Goal: Check status: Check status

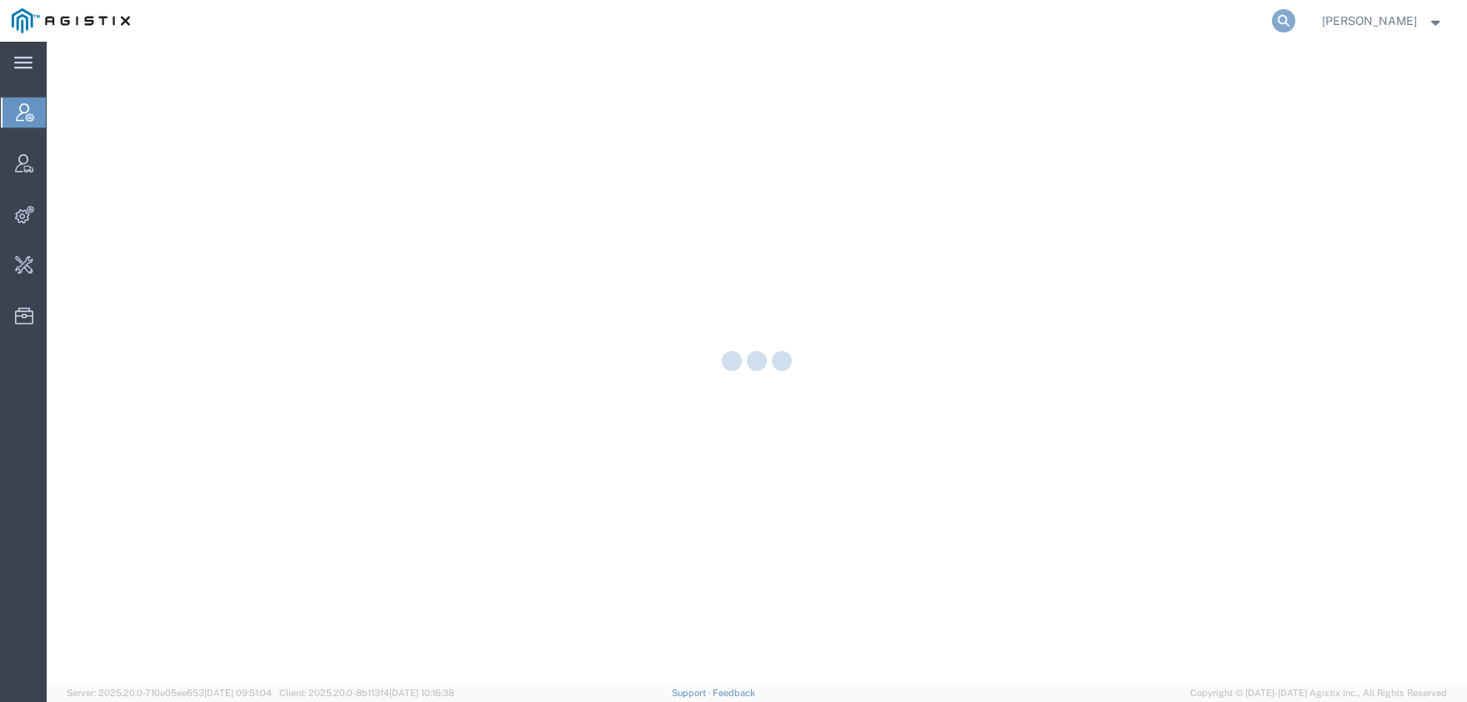
click at [1295, 13] on icon at bounding box center [1283, 20] width 23 height 23
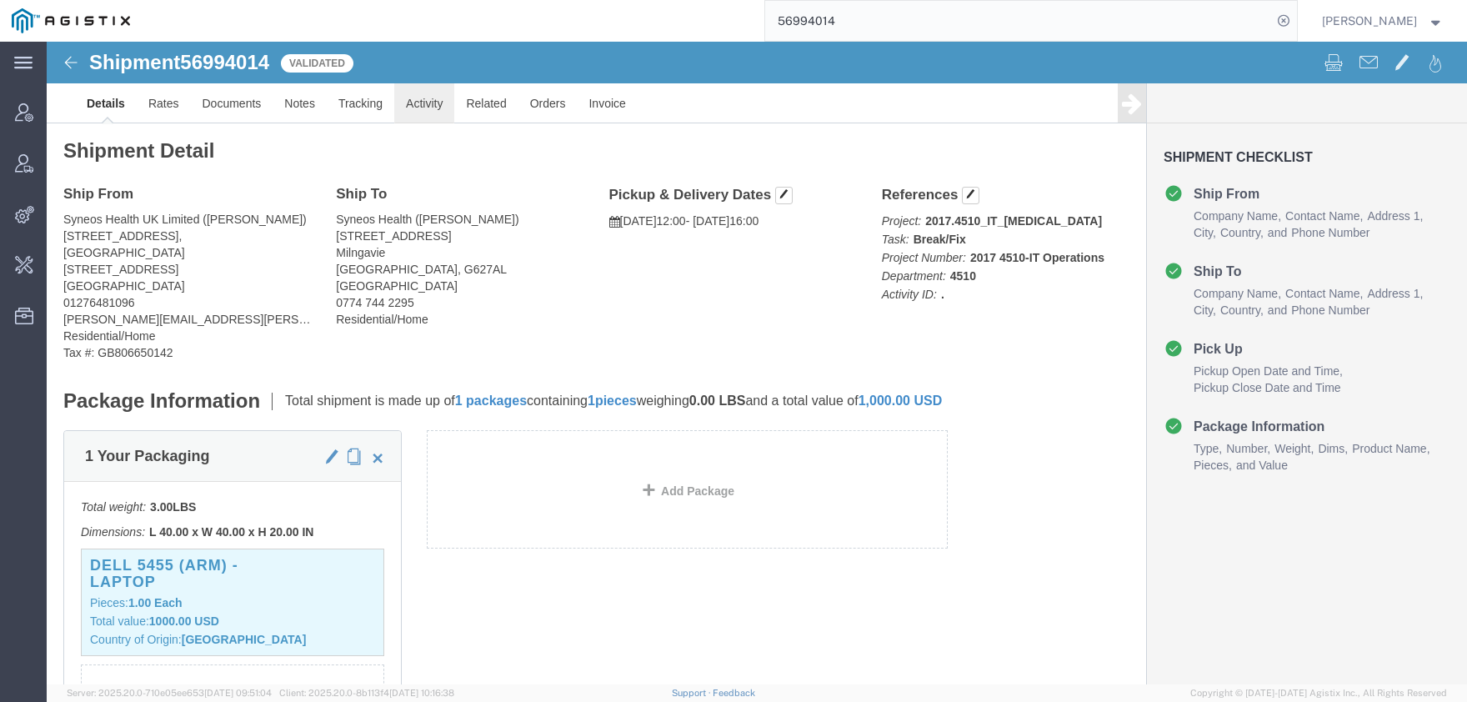
click link "Activity"
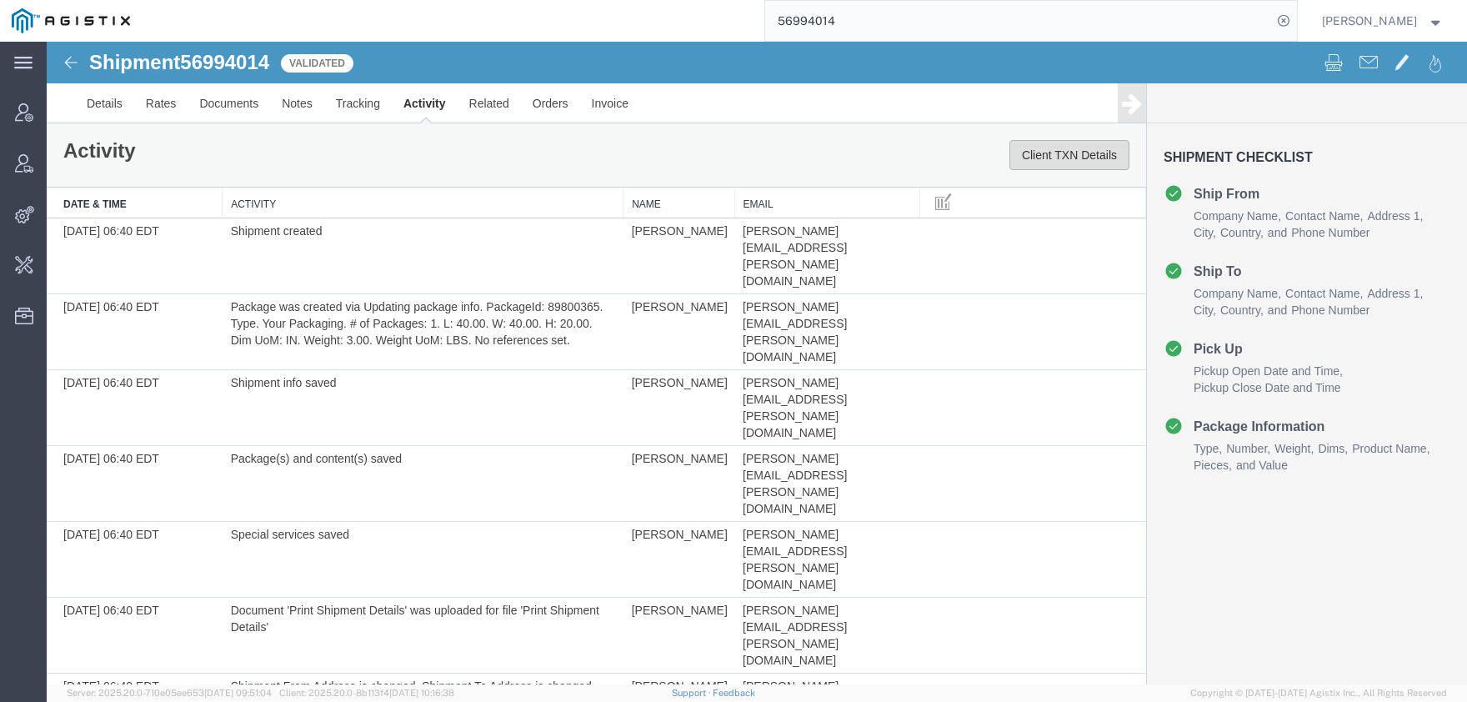
click at [1059, 152] on button "Client TXN Details" at bounding box center [1069, 155] width 120 height 30
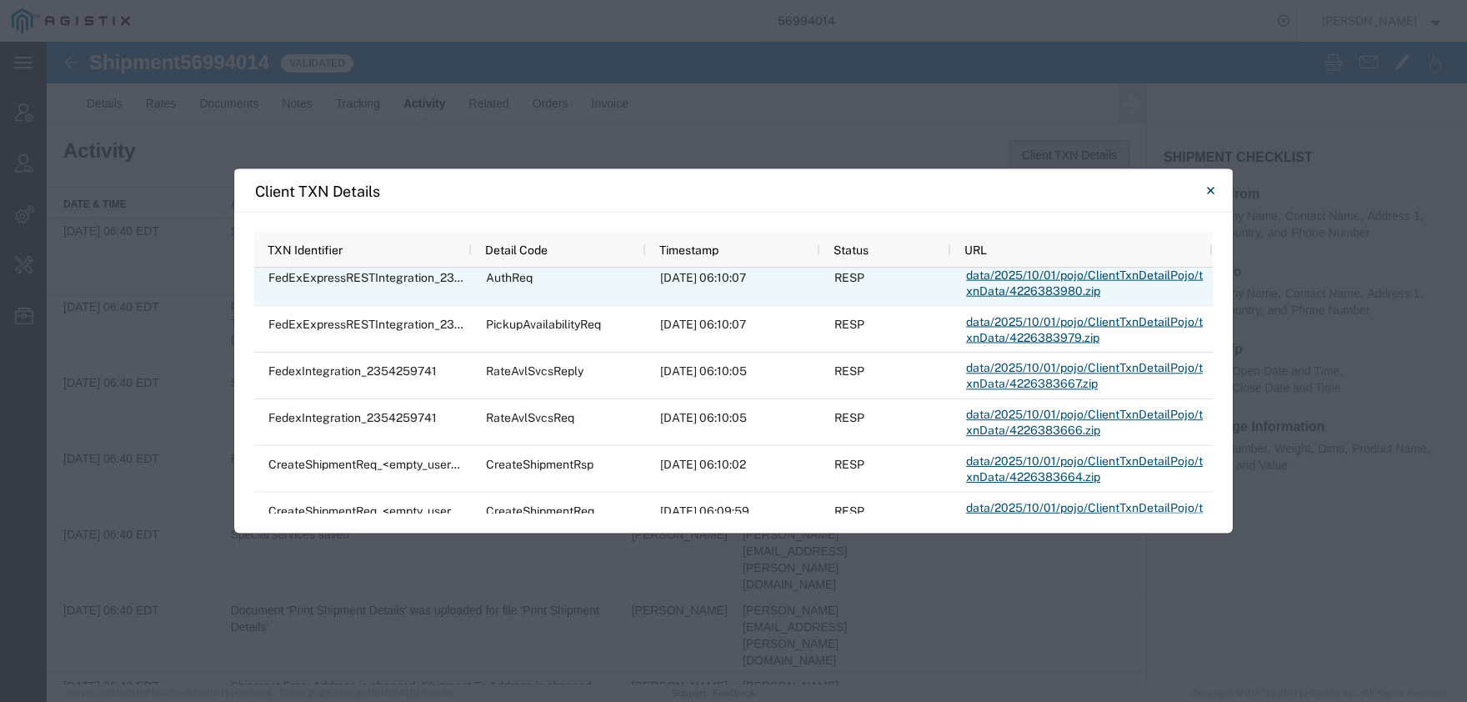
scroll to position [660, 0]
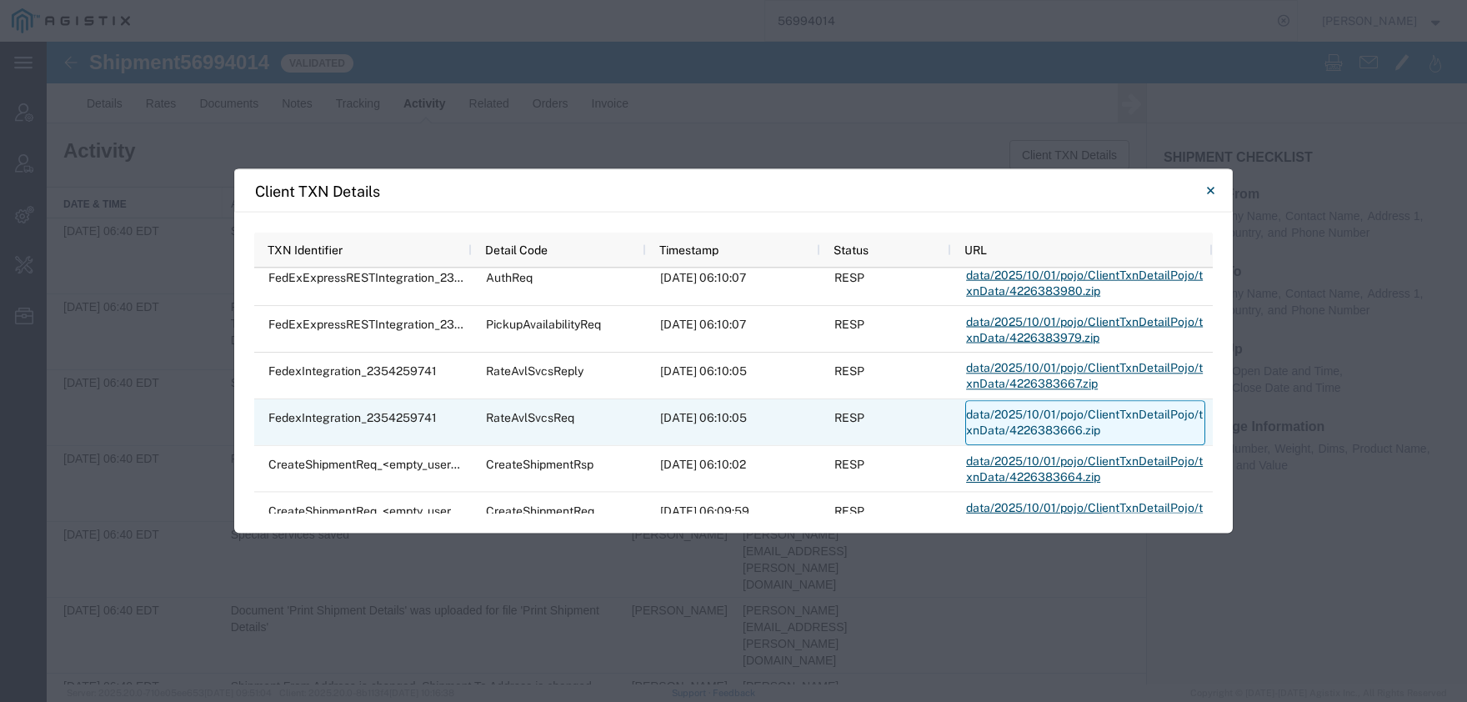
click at [1014, 417] on link "data/2025/10/01/pojo/ClientTxnDetailPojo/txnData/4226383666.zip" at bounding box center [1085, 422] width 240 height 45
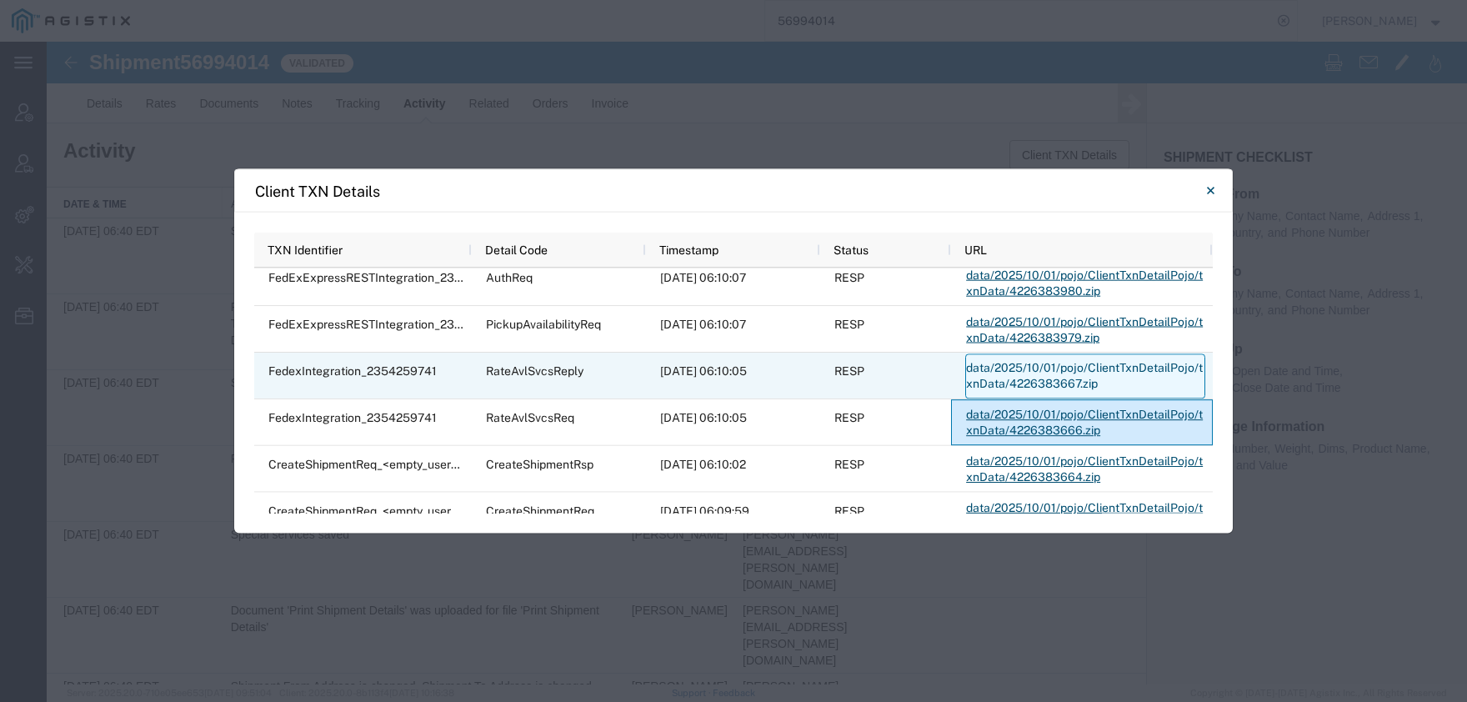
click at [1017, 378] on link "data/2025/10/01/pojo/ClientTxnDetailPojo/txnData/4226383667.zip" at bounding box center [1085, 375] width 240 height 45
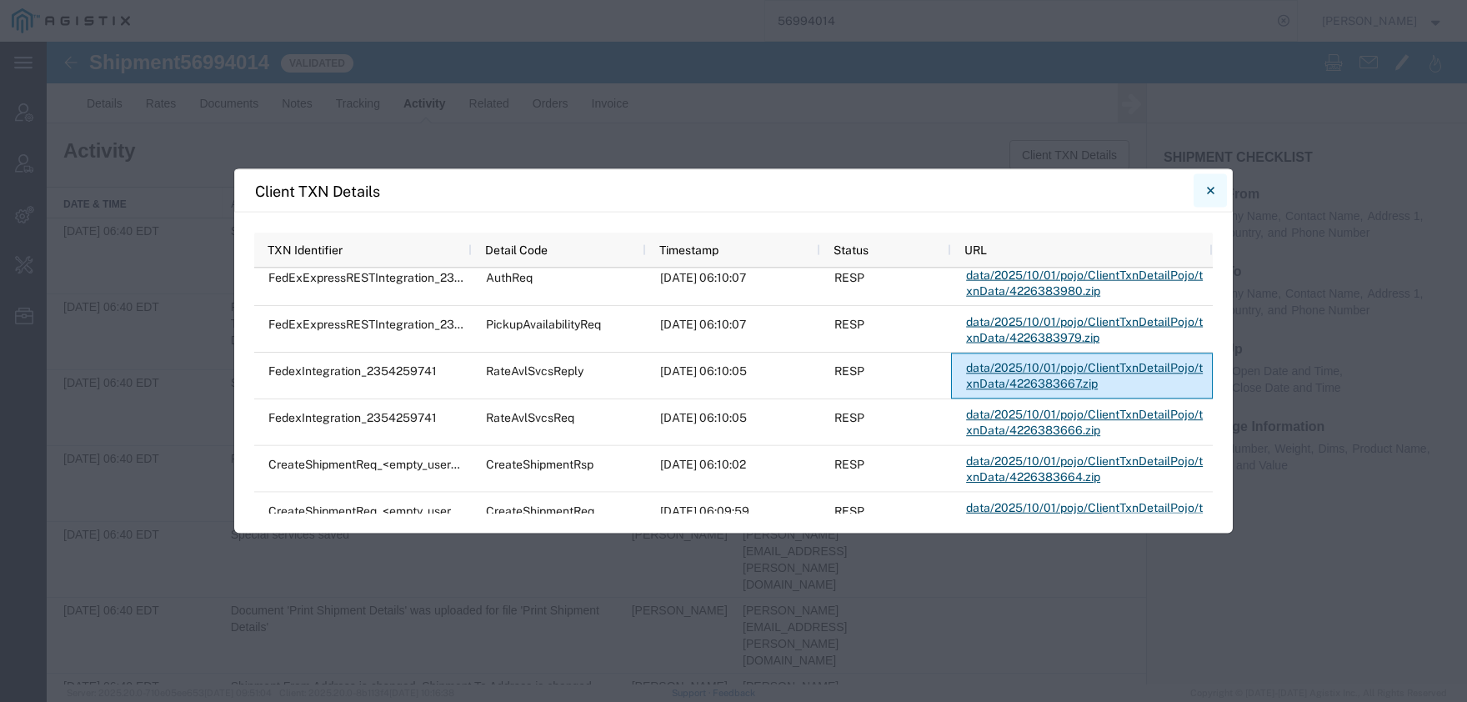
click at [1222, 190] on button "Close" at bounding box center [1209, 190] width 33 height 33
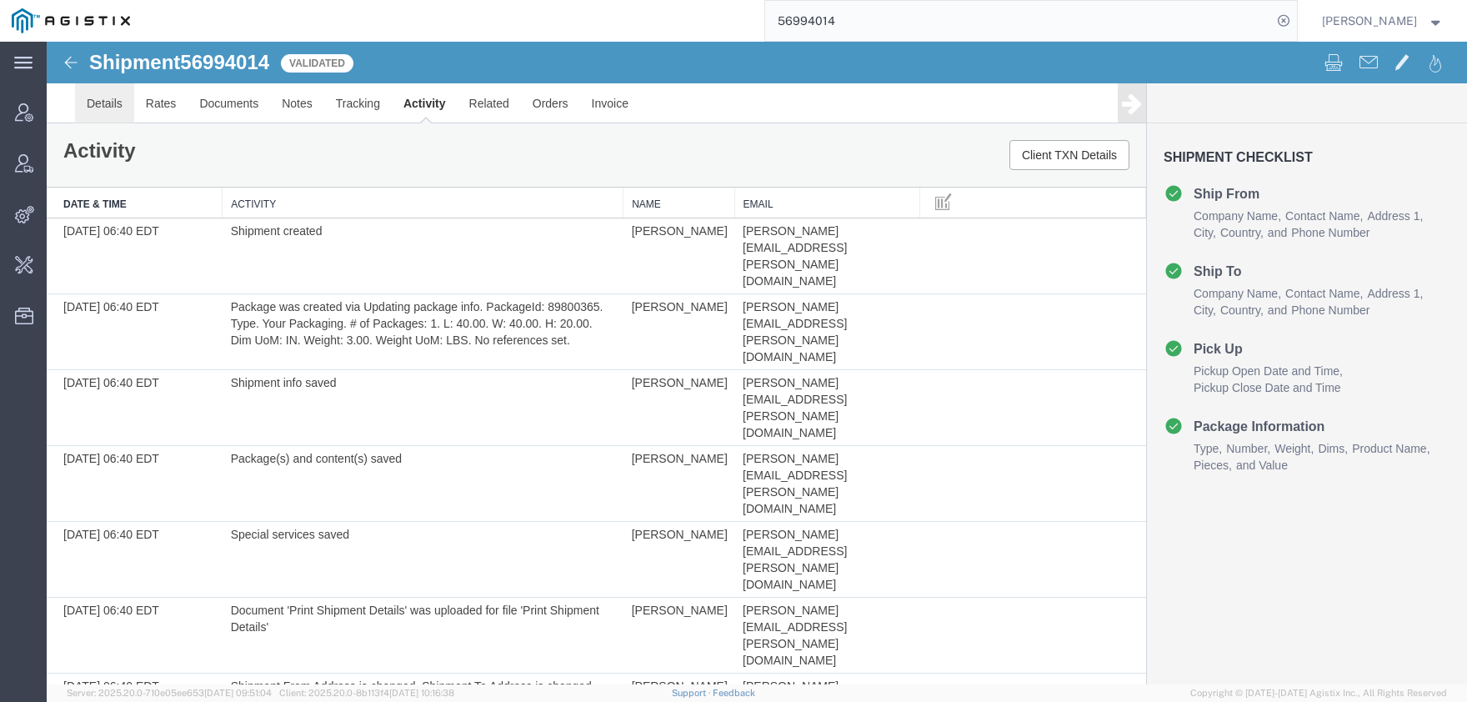
click at [106, 99] on link "Details" at bounding box center [104, 103] width 59 height 40
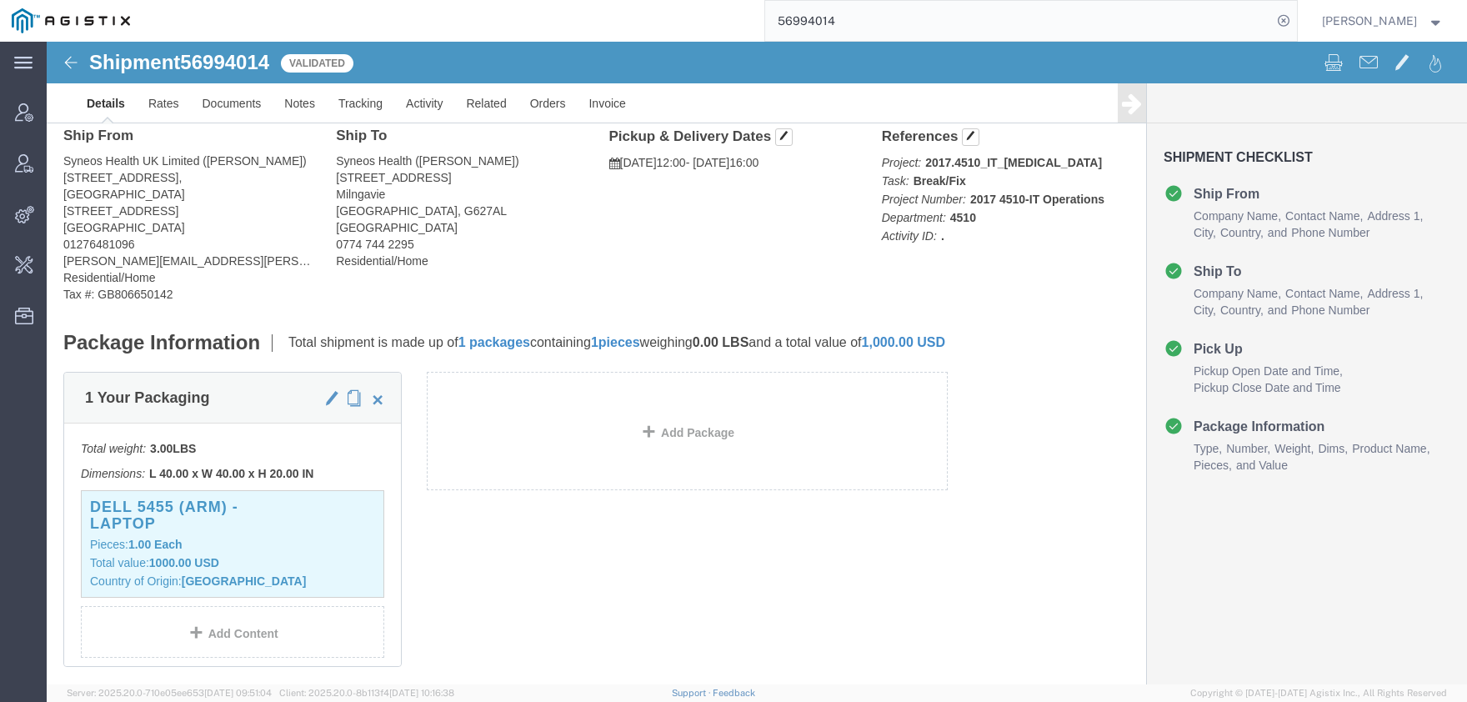
scroll to position [92, 0]
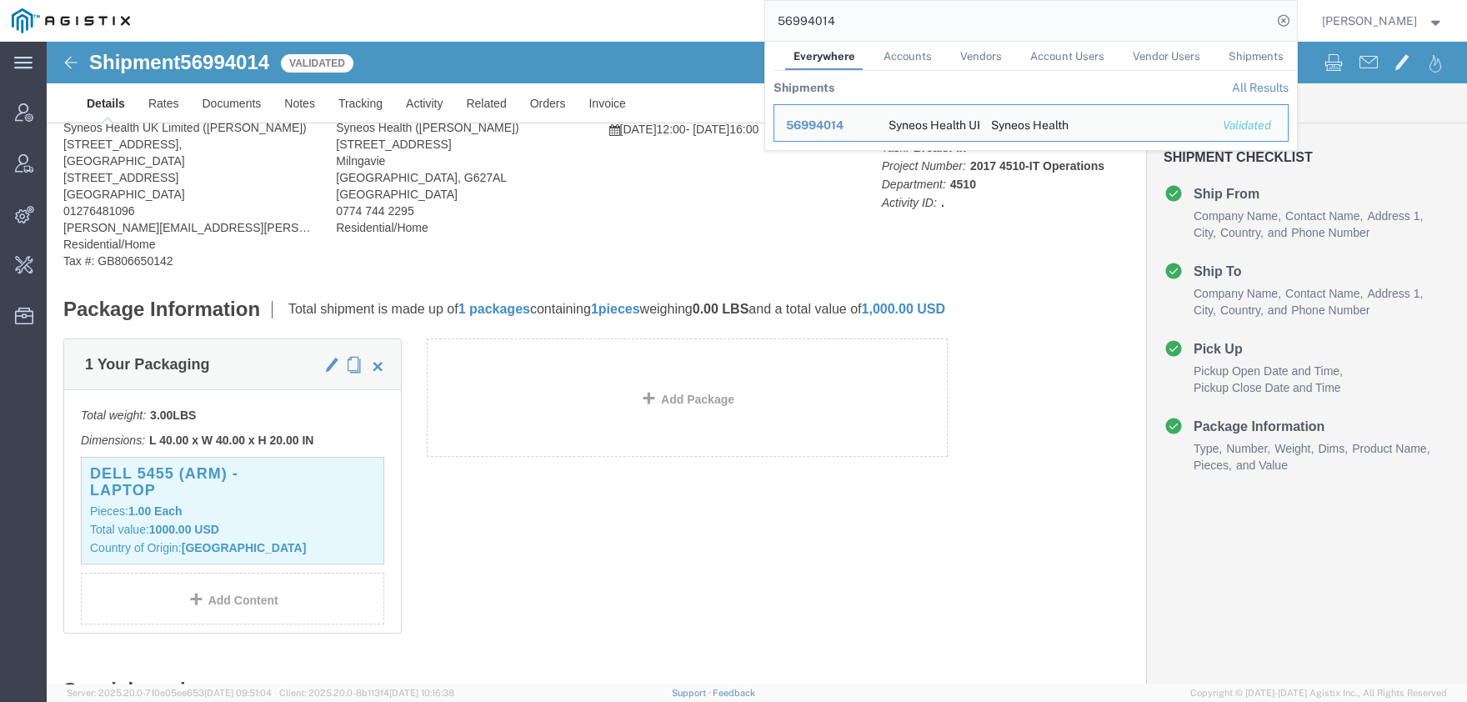
drag, startPoint x: 861, startPoint y: 28, endPoint x: 621, endPoint y: 28, distance: 240.0
click at [765, 28] on input "56994014" at bounding box center [1018, 21] width 507 height 40
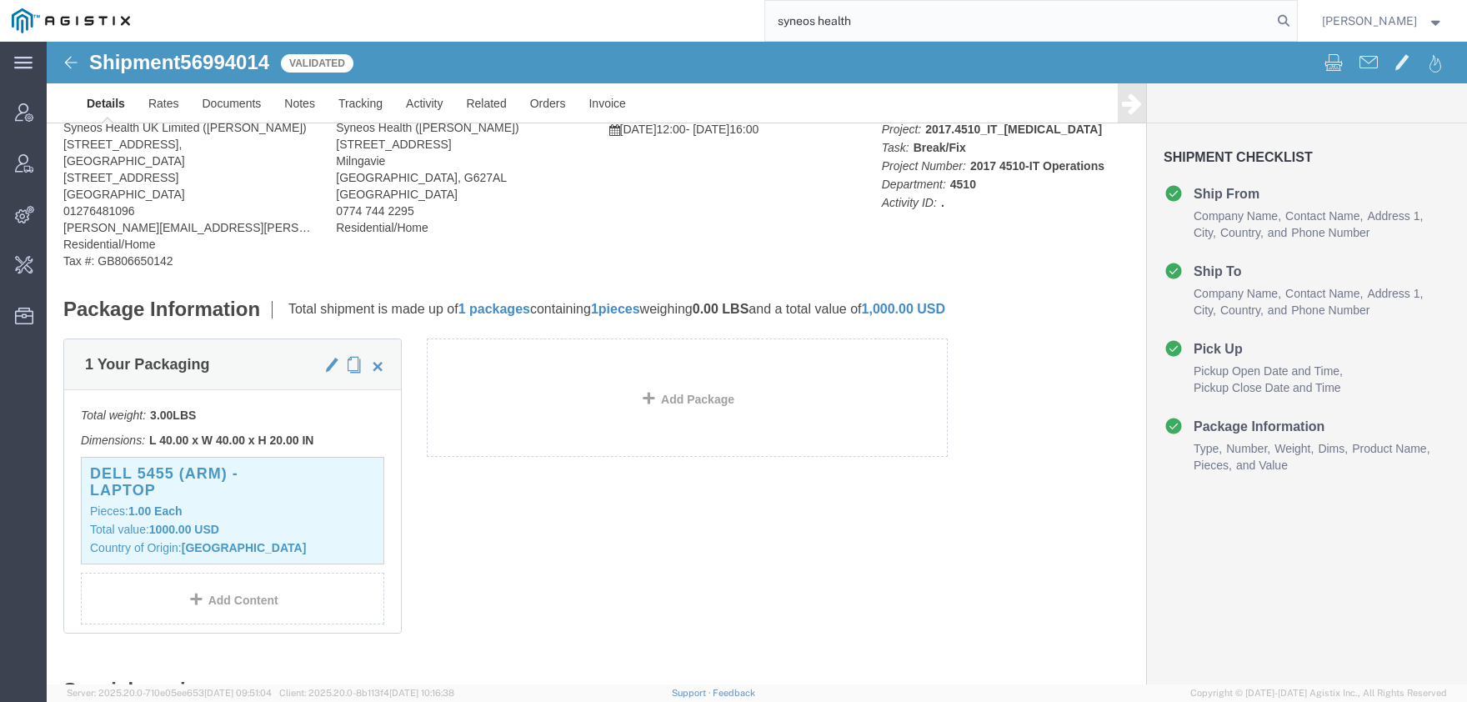
type input "syneos health"
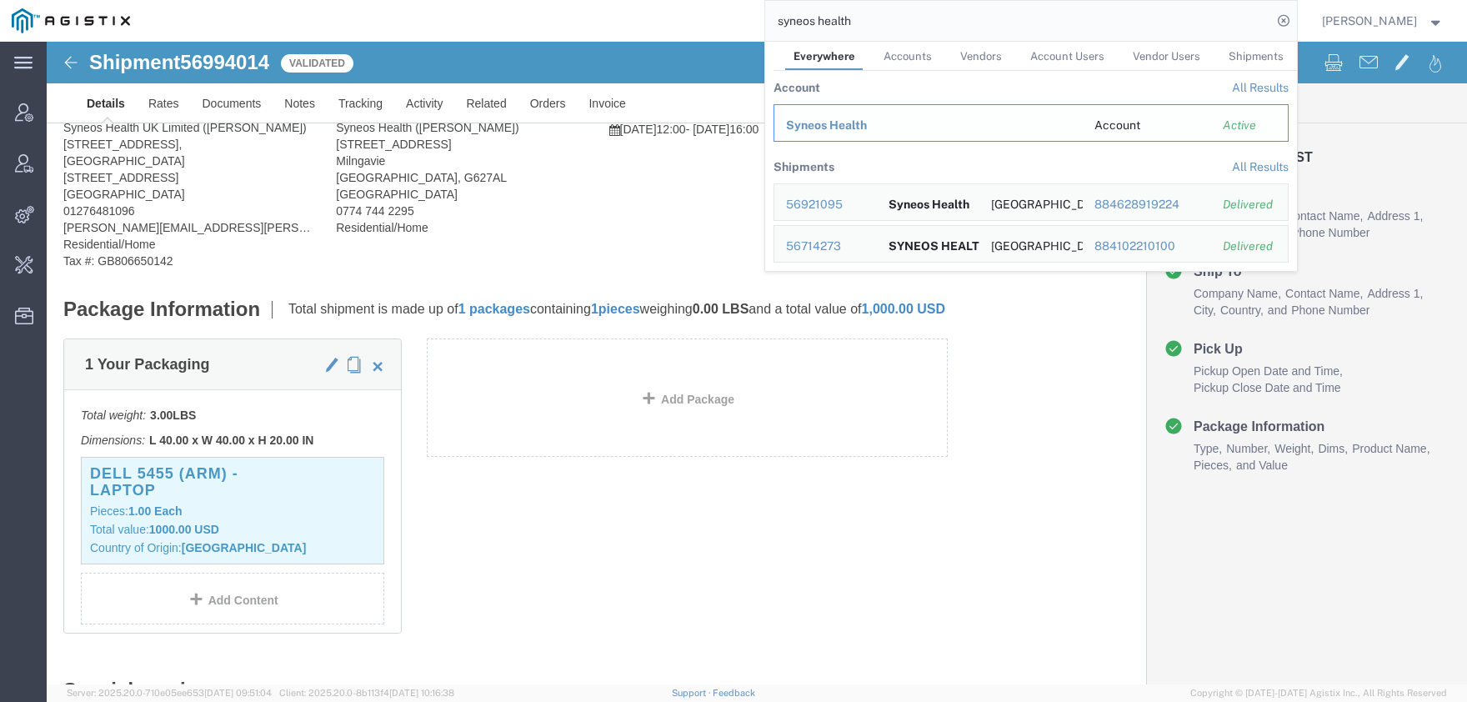
click at [832, 122] on span "Syneos Health" at bounding box center [826, 124] width 81 height 13
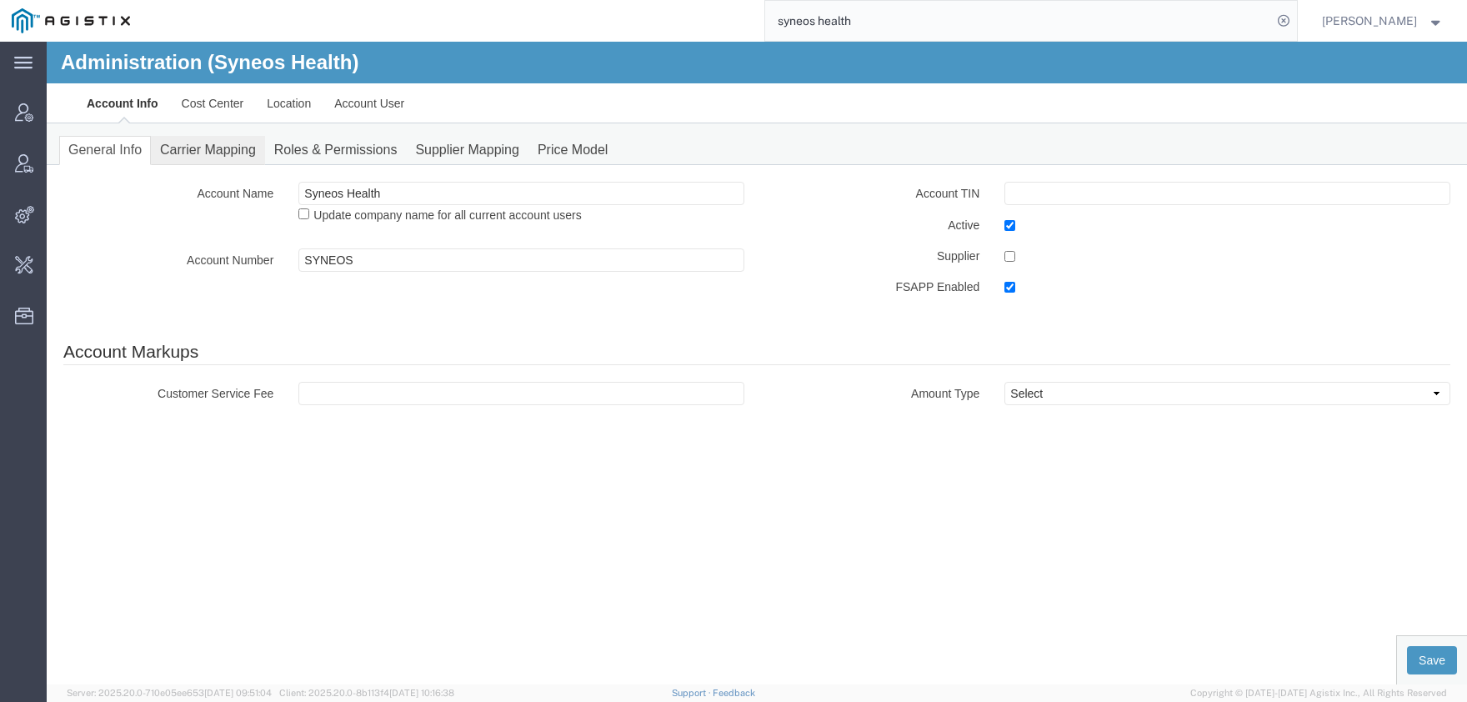
click at [201, 152] on link "Carrier Mapping" at bounding box center [208, 150] width 114 height 29
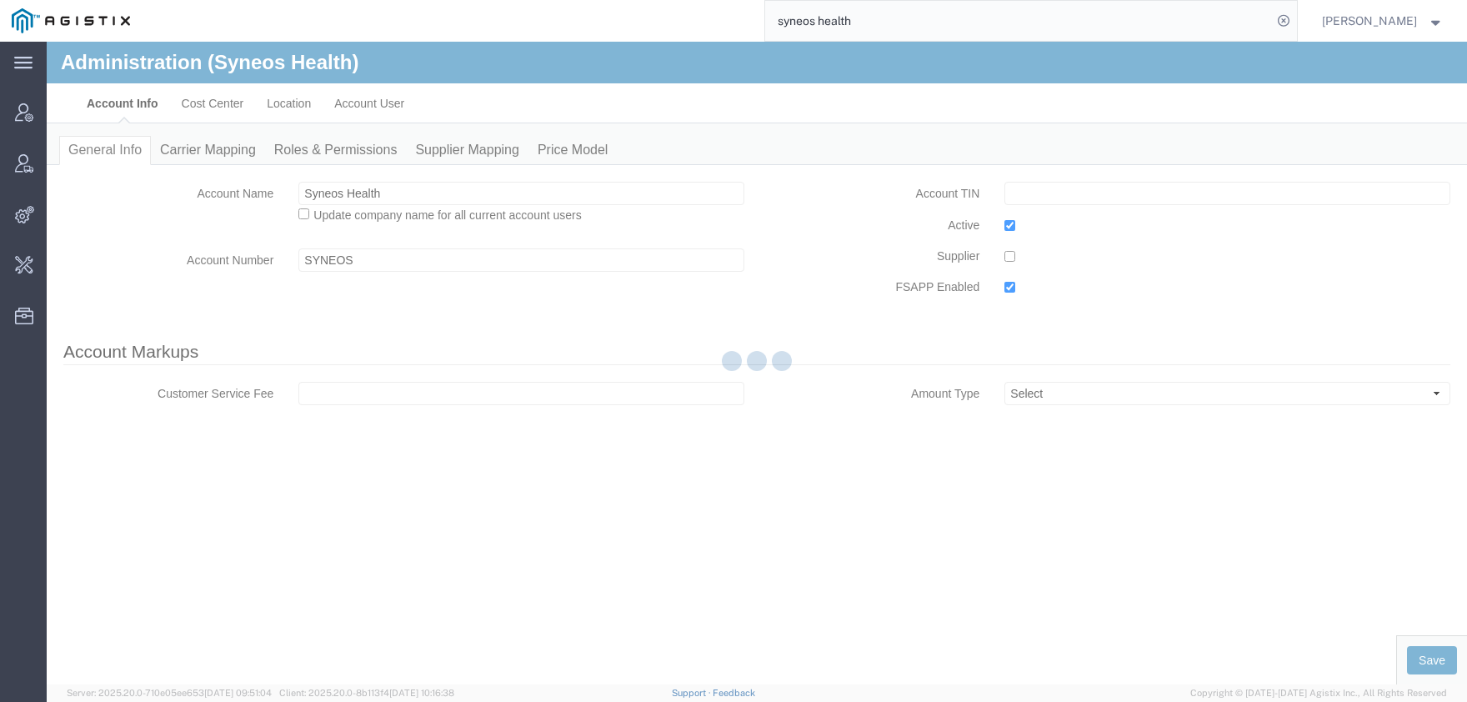
click at [299, 106] on body "Administration (Syneos Health) Account Info Cost Center Location Account User G…" at bounding box center [757, 335] width 1420 height 586
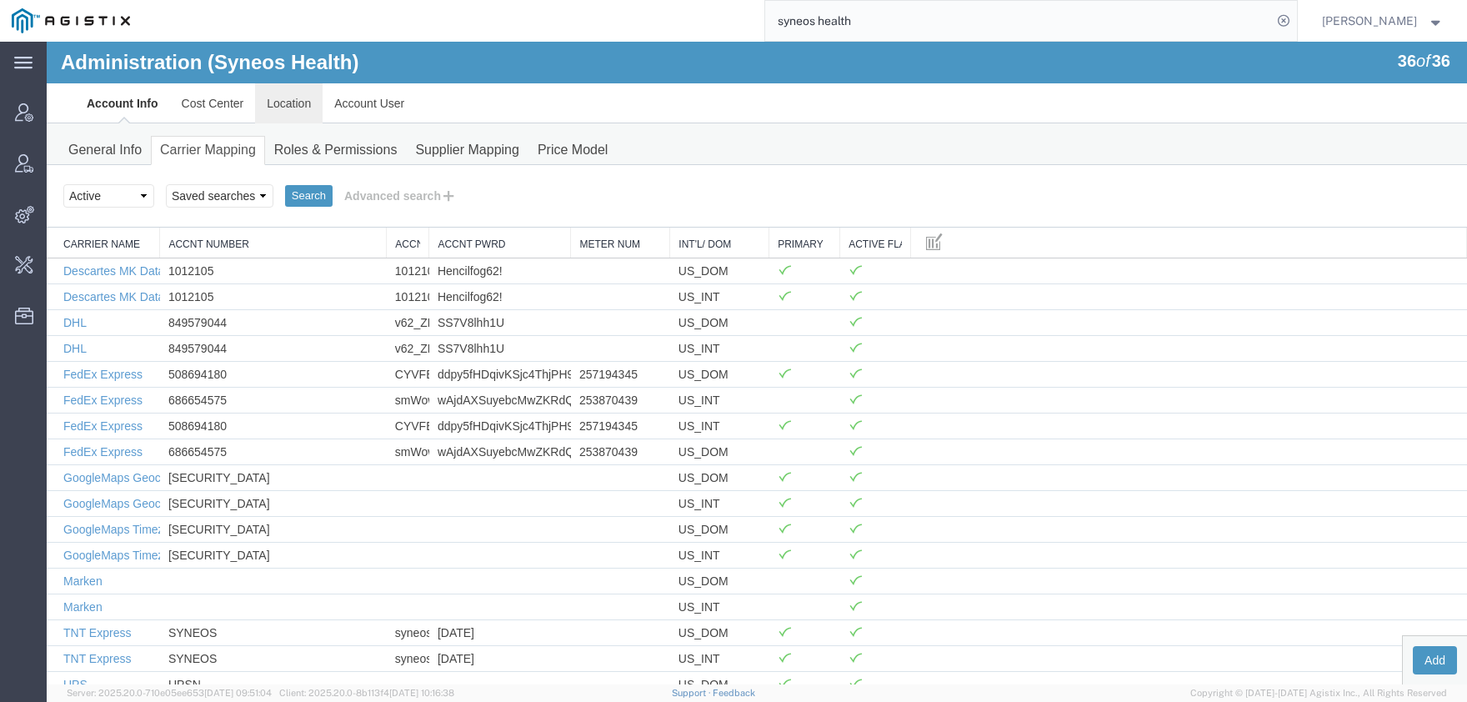
click at [299, 106] on link "Location" at bounding box center [288, 103] width 67 height 40
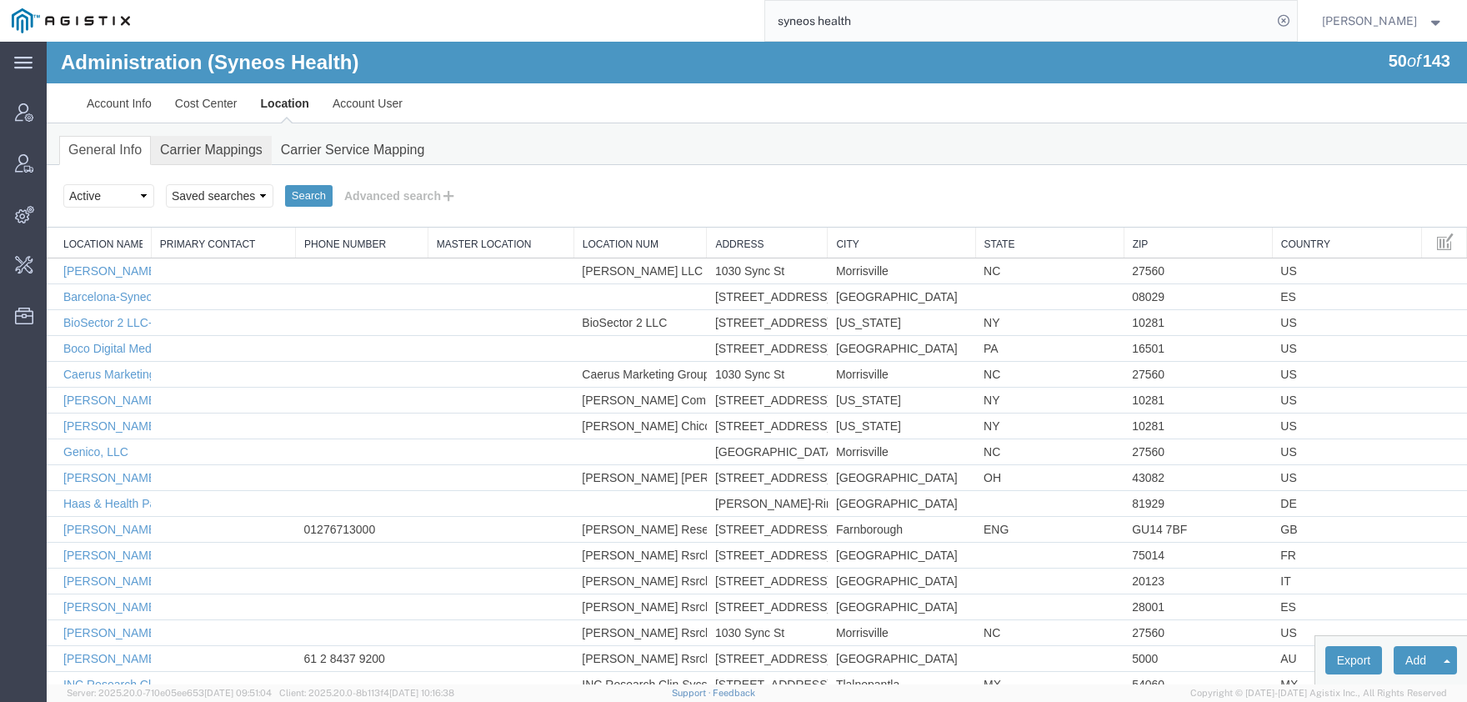
click at [206, 142] on link "Carrier Mappings" at bounding box center [211, 150] width 121 height 29
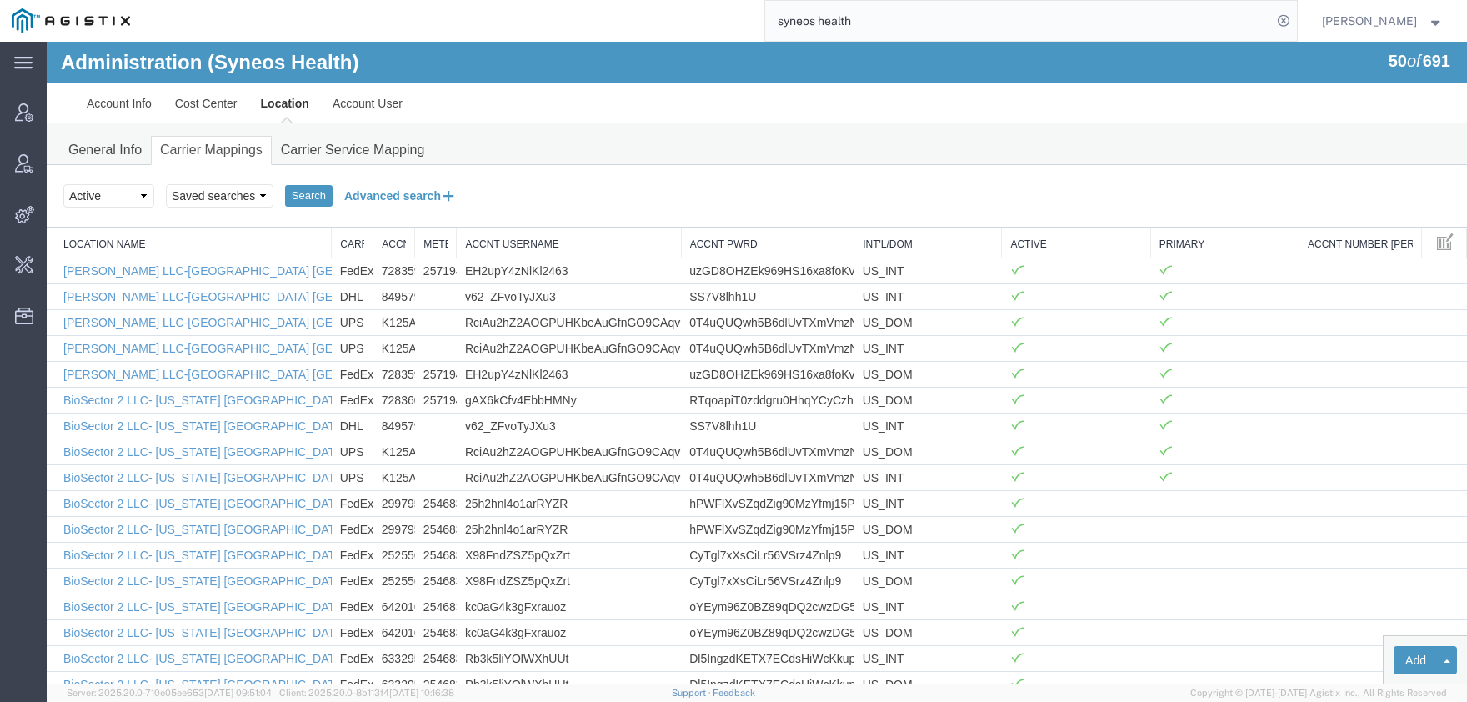
click at [422, 196] on button "Advanced search" at bounding box center [400, 196] width 136 height 28
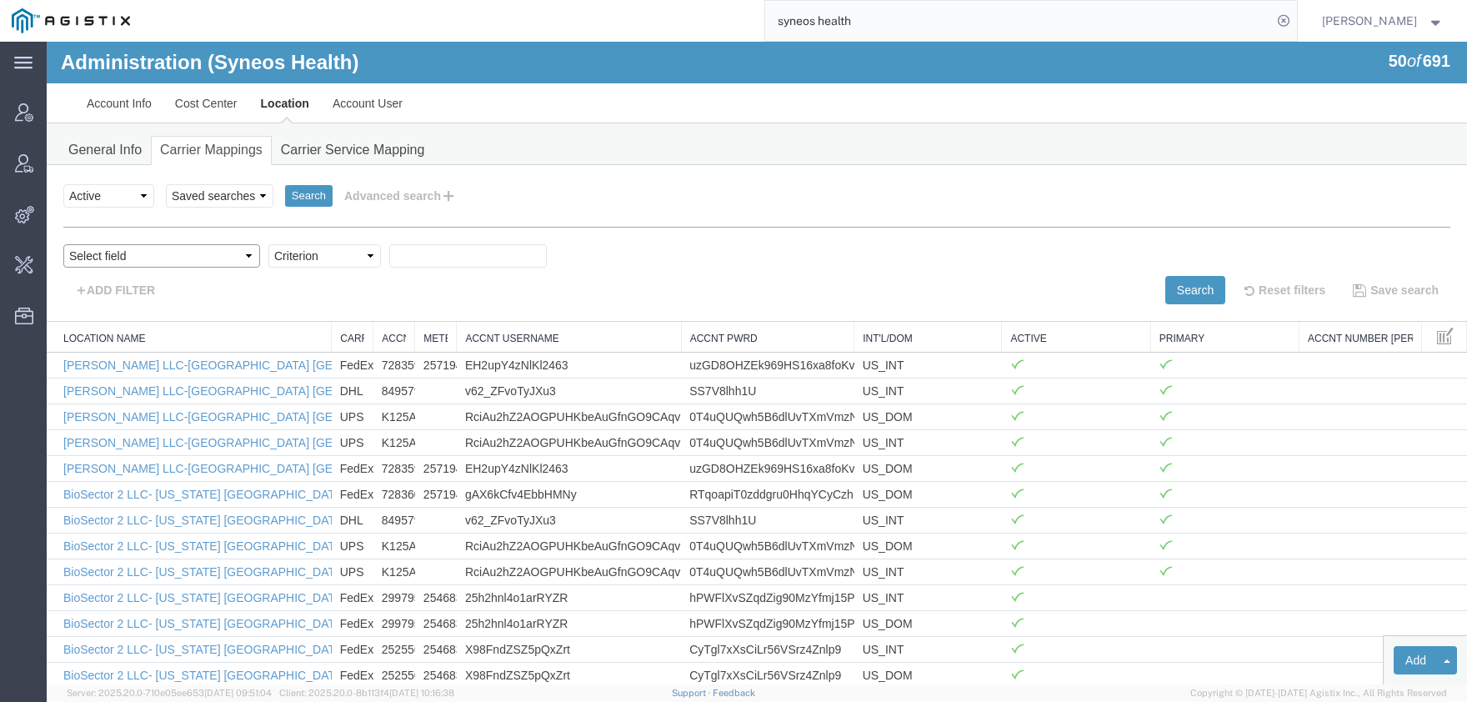
select select "acctNum"
click option "Accnt Num" at bounding box center [47, 42] width 0 height 0
click at [268, 244] on select "Criterion contains does not contain is is blank is not blank starts with" at bounding box center [324, 255] width 112 height 23
select select "contains"
click option "contains" at bounding box center [47, 42] width 0 height 0
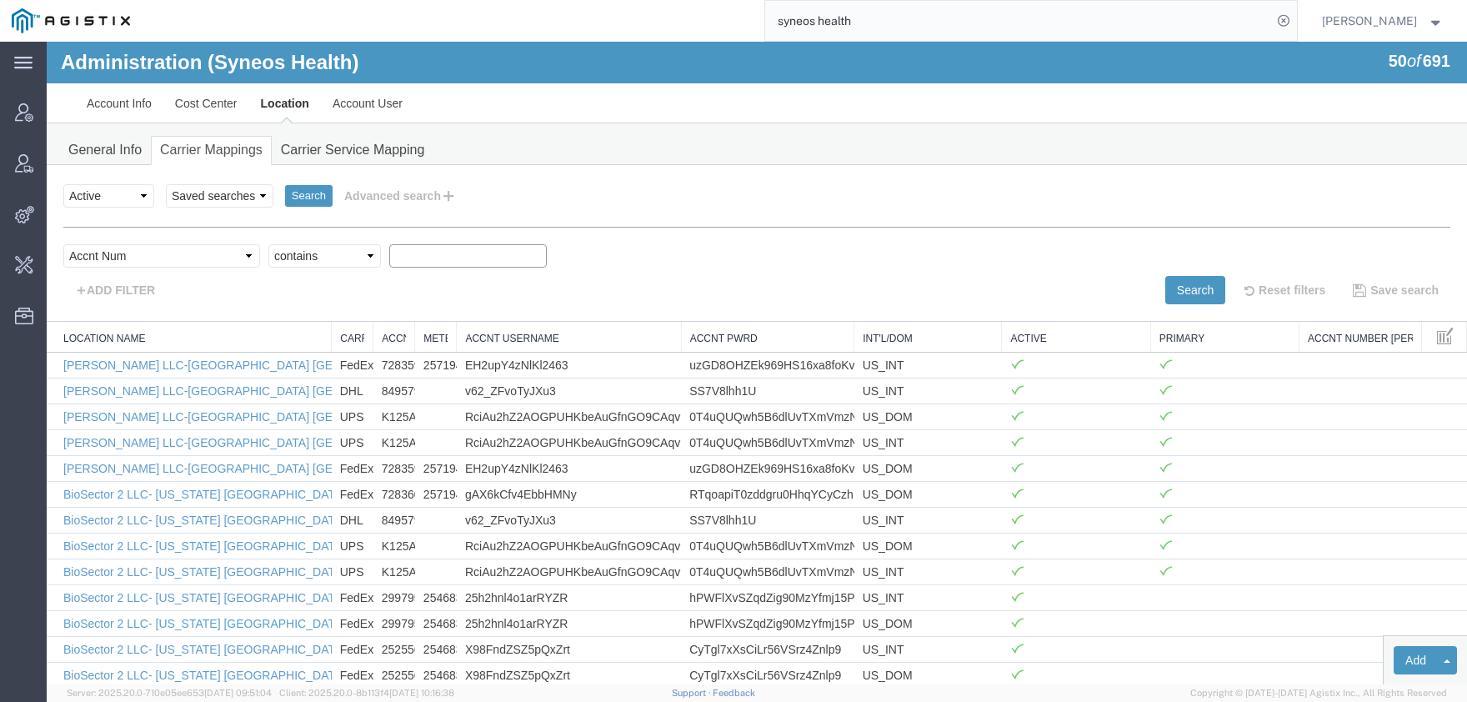
click at [397, 264] on input "text" at bounding box center [467, 255] width 157 height 23
paste input "201657030"
type input "201657030"
click at [1174, 295] on button "Search" at bounding box center [1195, 290] width 60 height 28
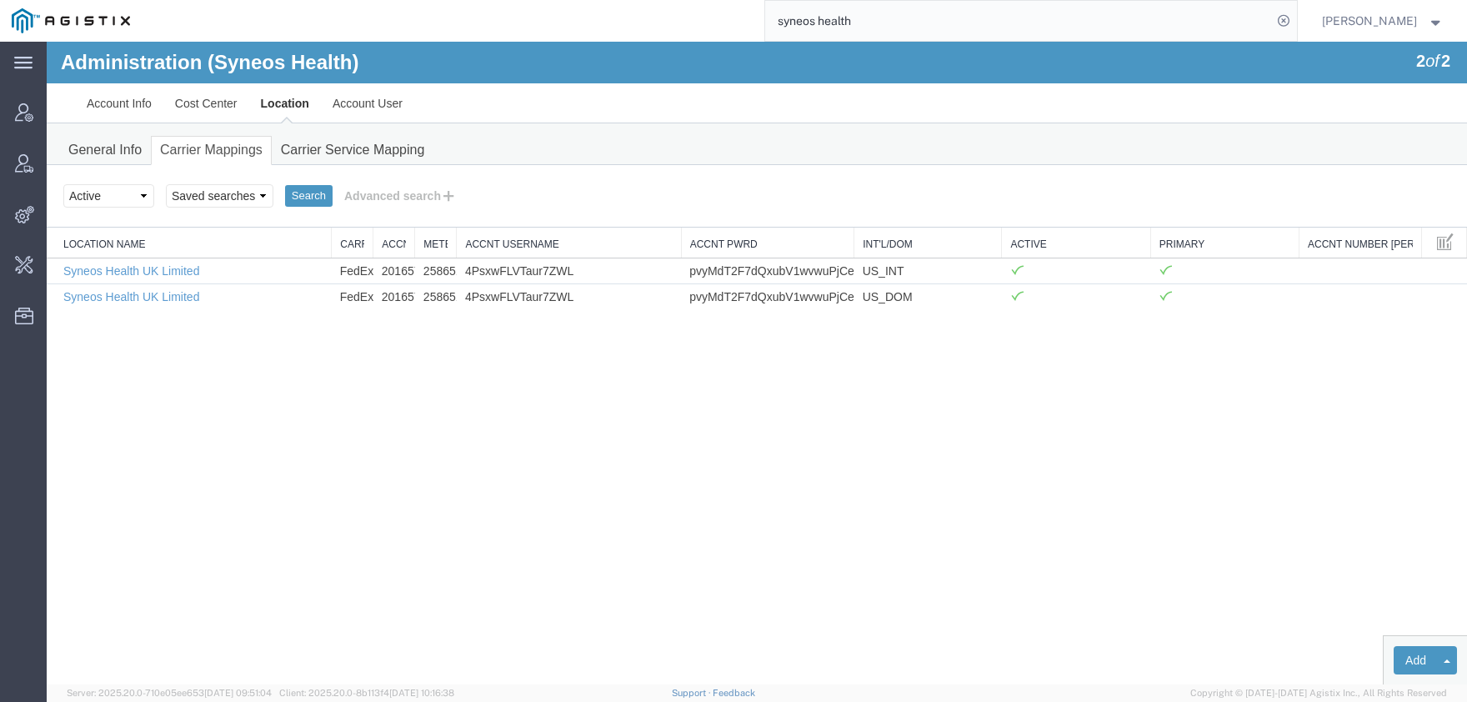
click at [855, 31] on input "syneos health" at bounding box center [1018, 21] width 507 height 40
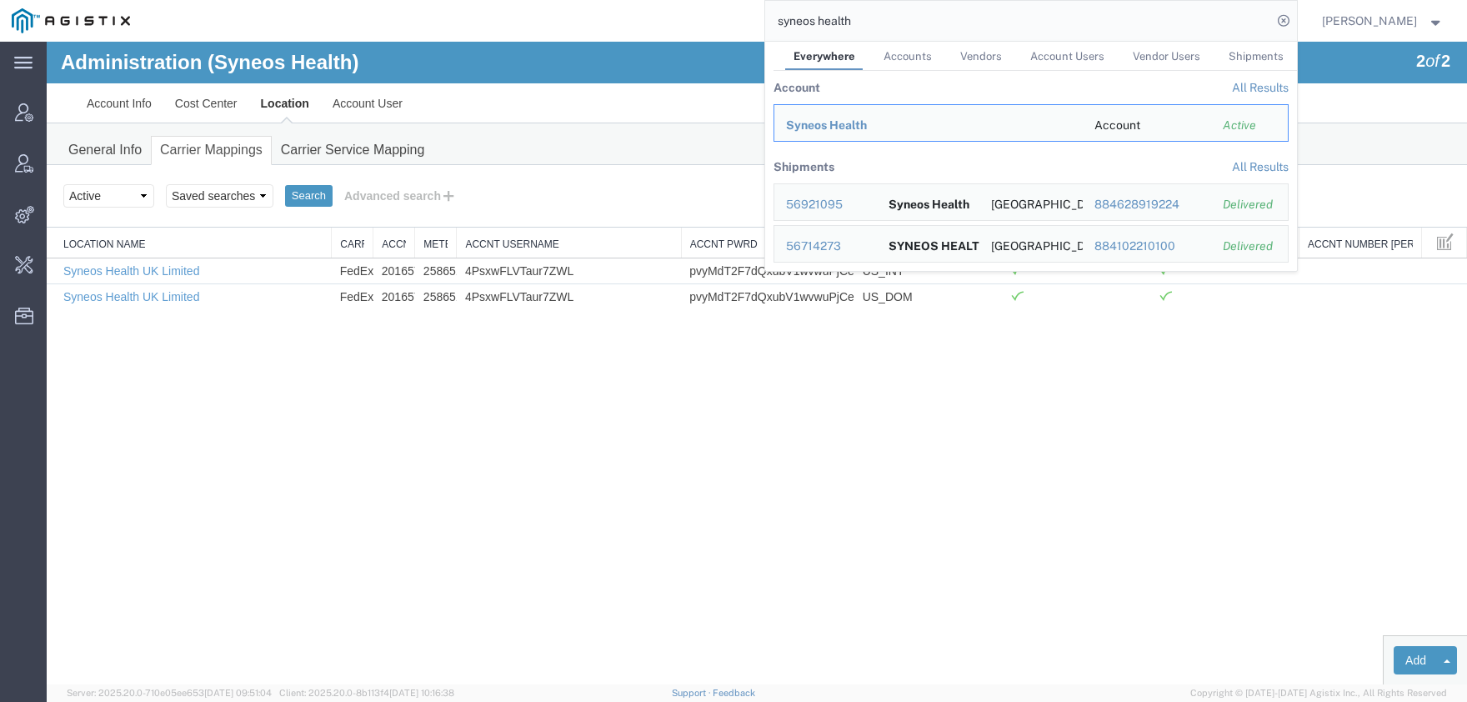
click at [854, 24] on input "syneos health" at bounding box center [1018, 21] width 507 height 40
click at [854, 23] on input "syneos health" at bounding box center [1018, 21] width 507 height 40
paste input "56964676"
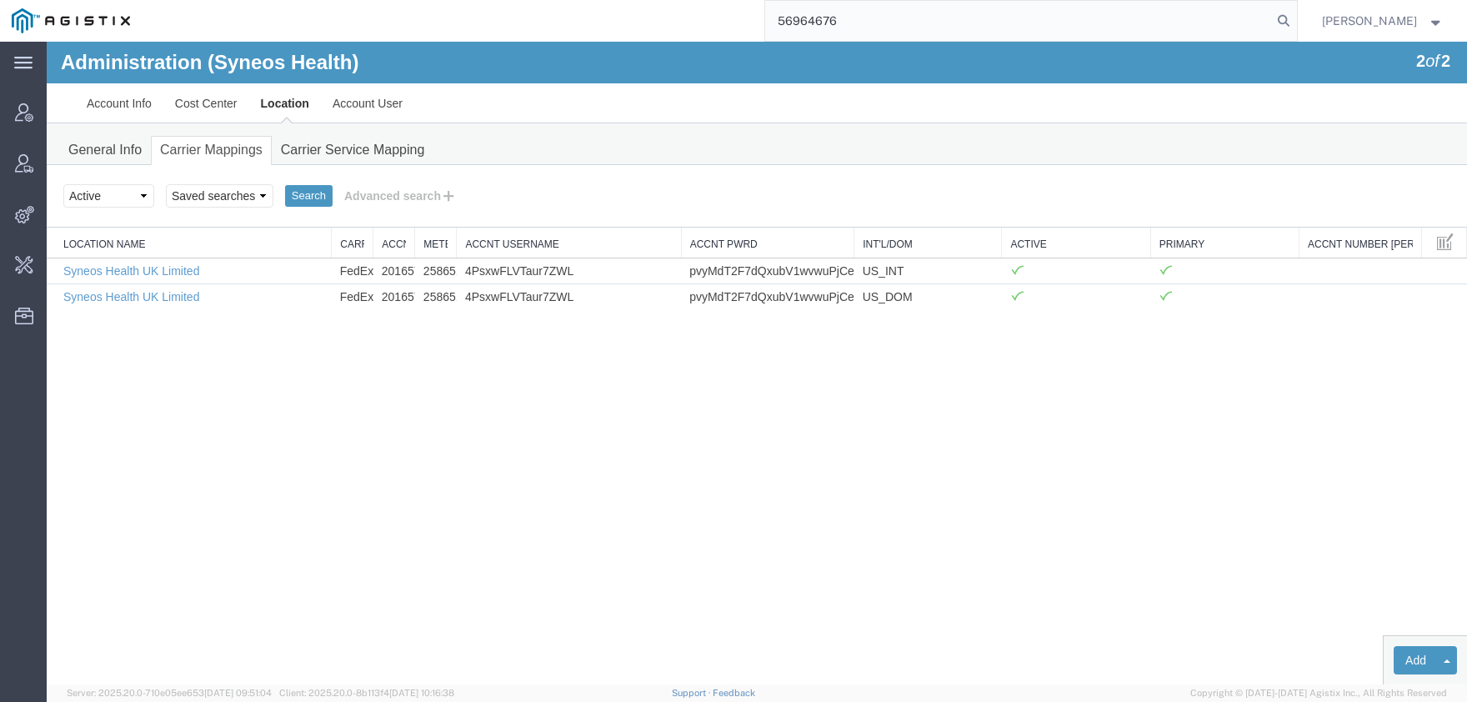
type input "56964676"
